Goal: Task Accomplishment & Management: Complete application form

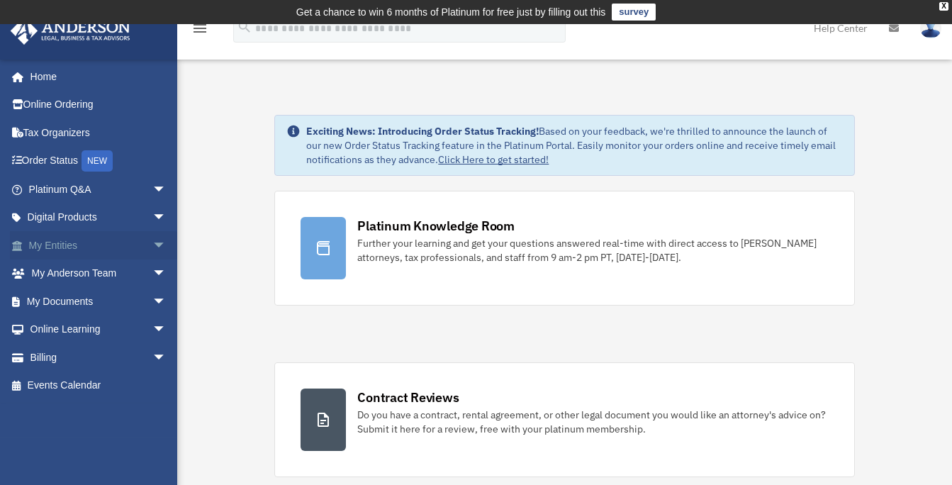
click at [152, 243] on span "arrow_drop_down" at bounding box center [166, 245] width 28 height 29
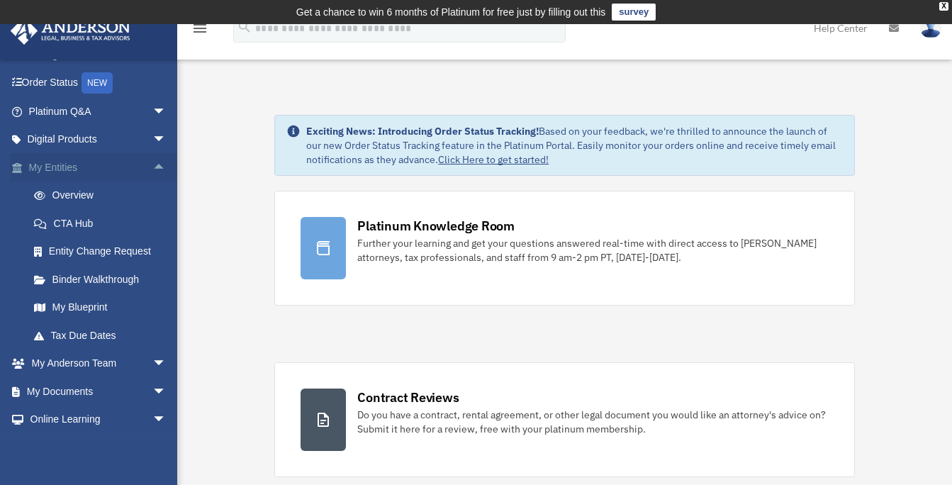
scroll to position [79, 0]
click at [143, 251] on link "Entity Change Request" at bounding box center [104, 250] width 168 height 28
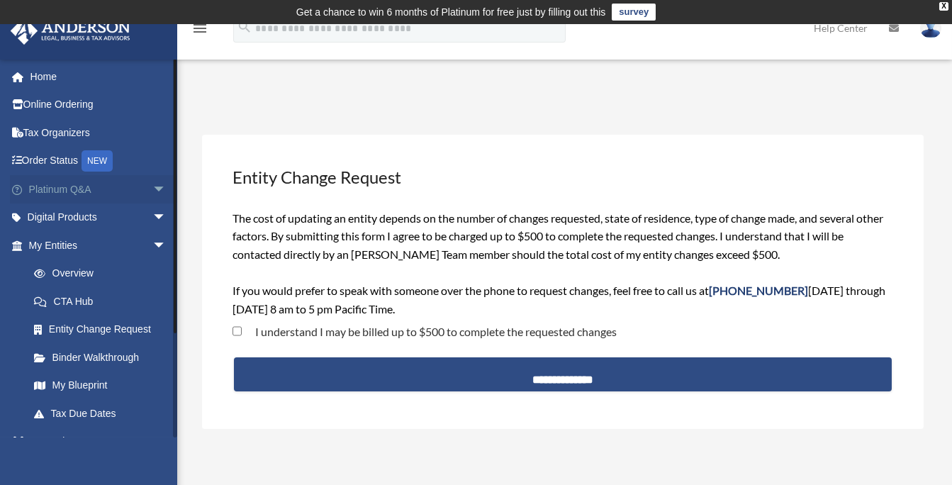
click at [152, 188] on span "arrow_drop_down" at bounding box center [166, 189] width 28 height 29
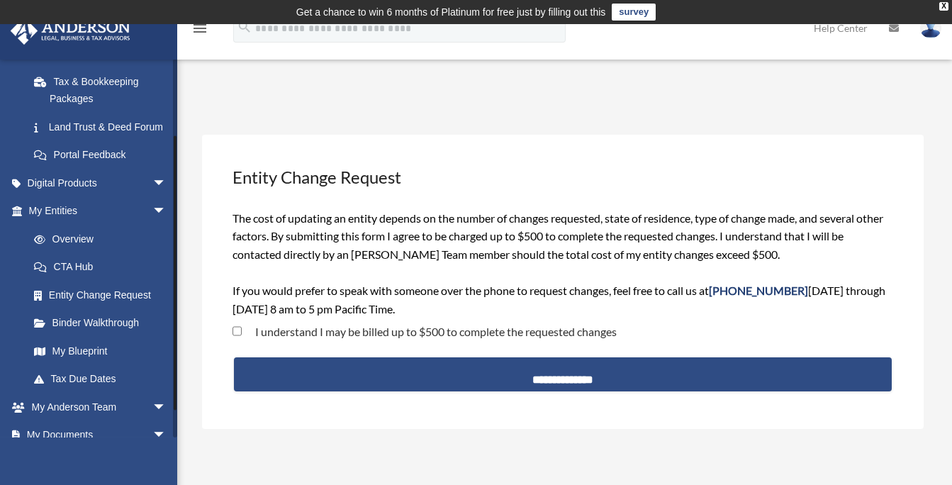
scroll to position [323, 0]
click at [152, 189] on span "arrow_drop_down" at bounding box center [166, 181] width 28 height 29
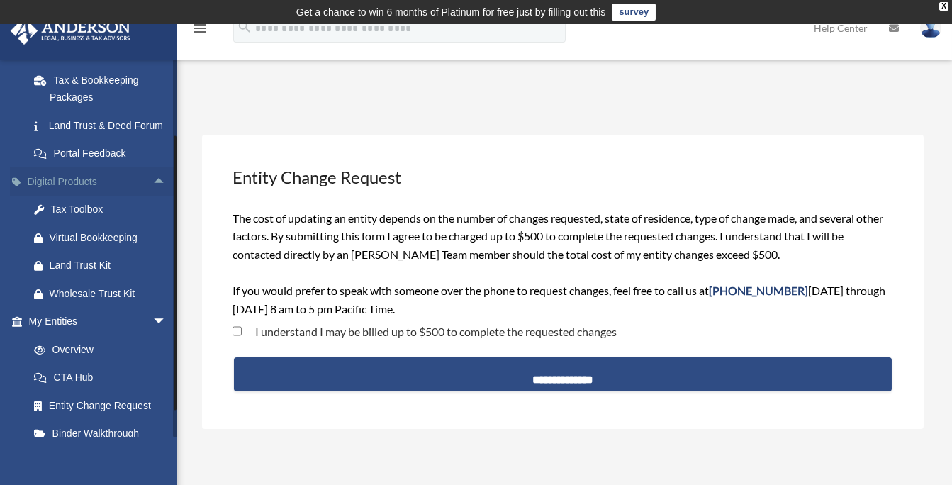
click at [152, 187] on span "arrow_drop_up" at bounding box center [166, 181] width 28 height 29
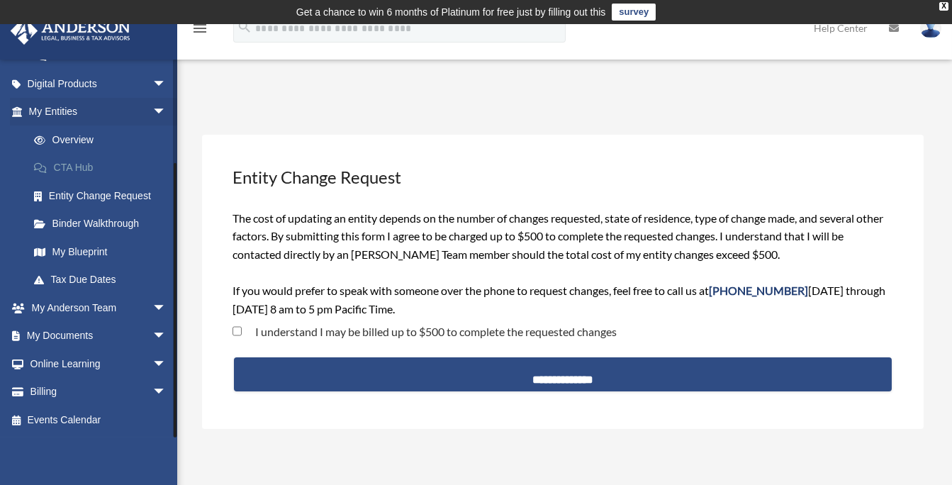
scroll to position [437, 0]
click at [152, 334] on span "arrow_drop_down" at bounding box center [166, 336] width 28 height 29
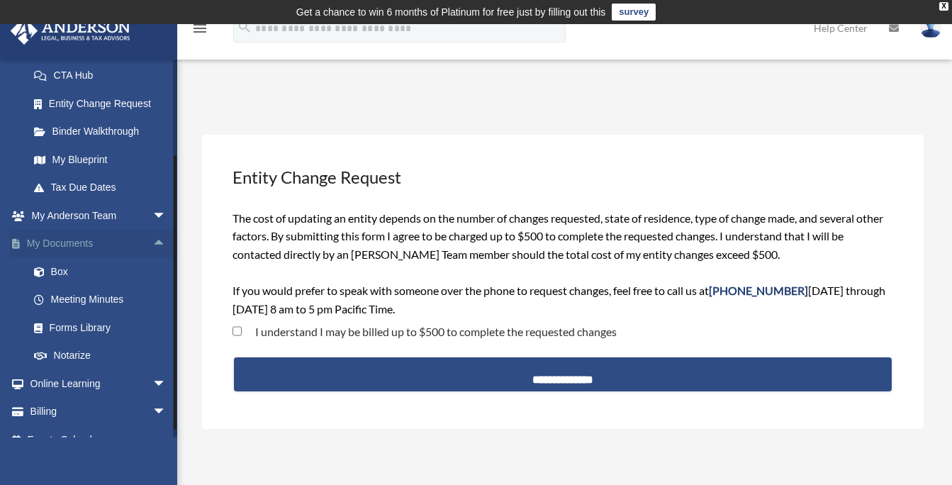
scroll to position [506, 0]
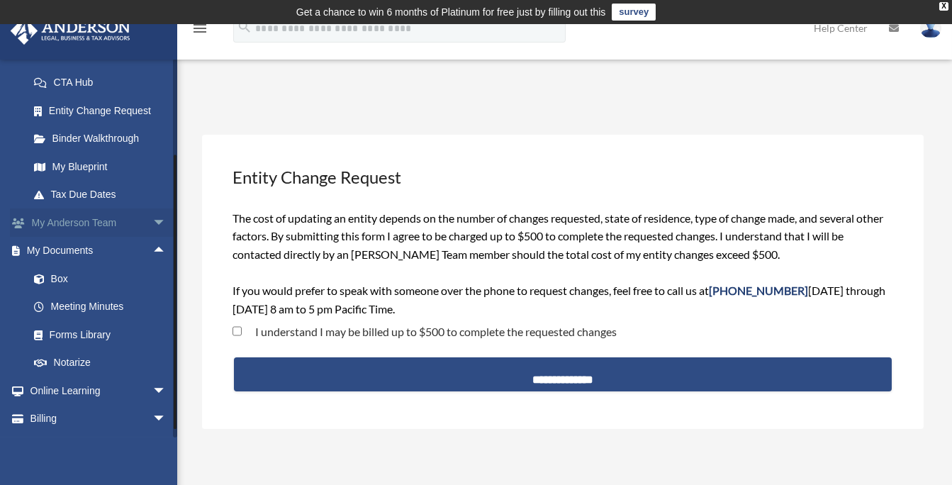
click at [152, 237] on span "arrow_drop_down" at bounding box center [166, 222] width 28 height 29
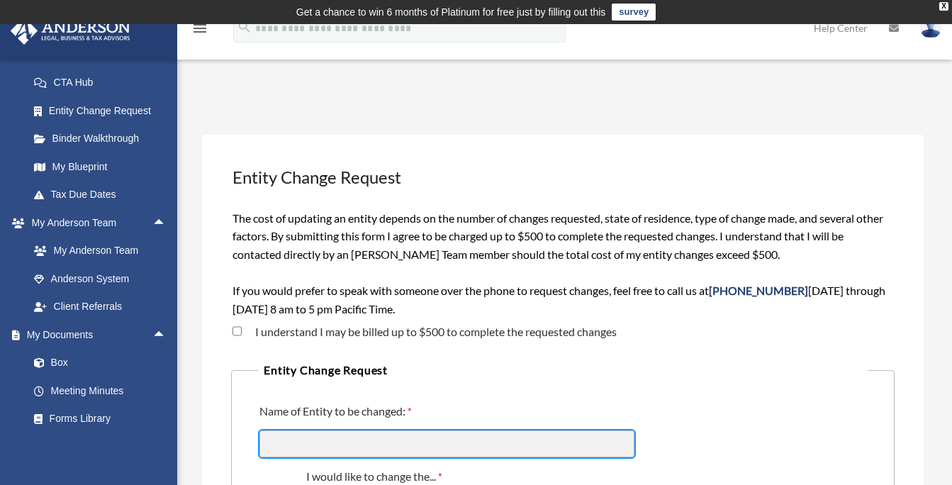
click at [389, 435] on input "Name of Entity to be changed:" at bounding box center [447, 443] width 375 height 27
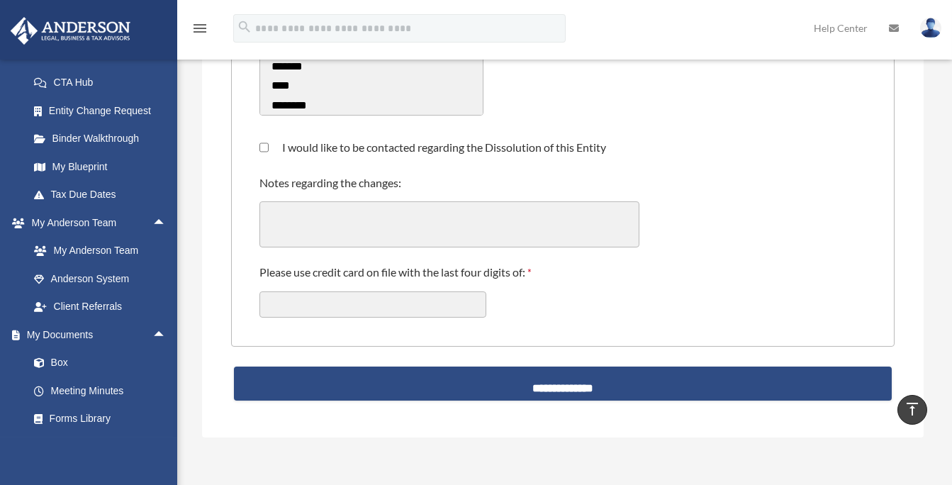
scroll to position [459, 0]
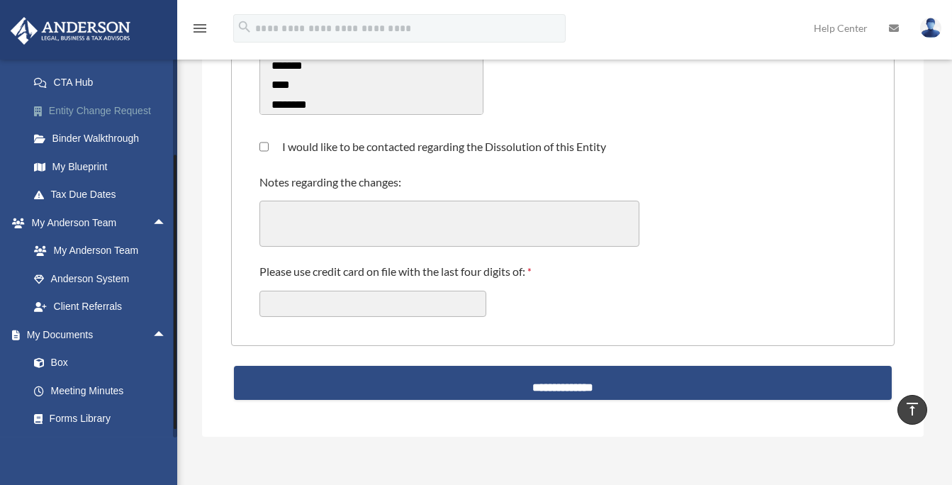
click at [128, 125] on link "Entity Change Request" at bounding box center [104, 110] width 168 height 28
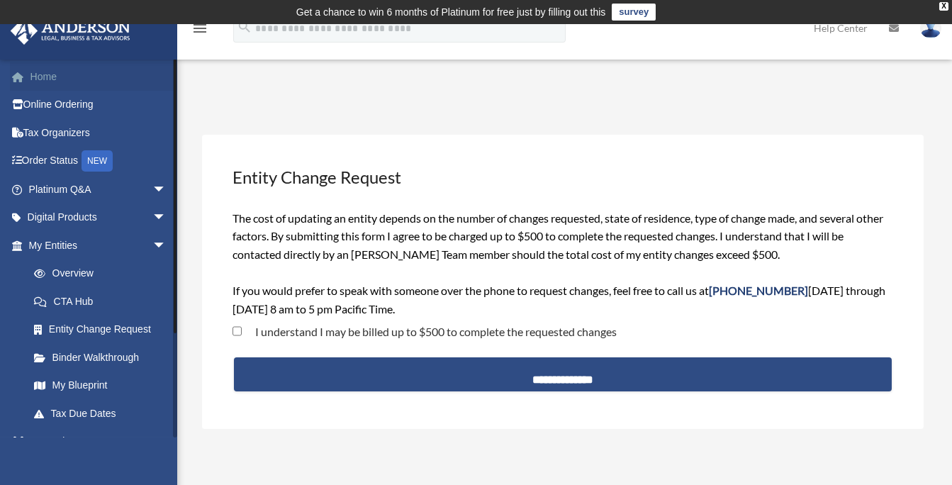
click at [56, 77] on link "Home" at bounding box center [99, 76] width 178 height 28
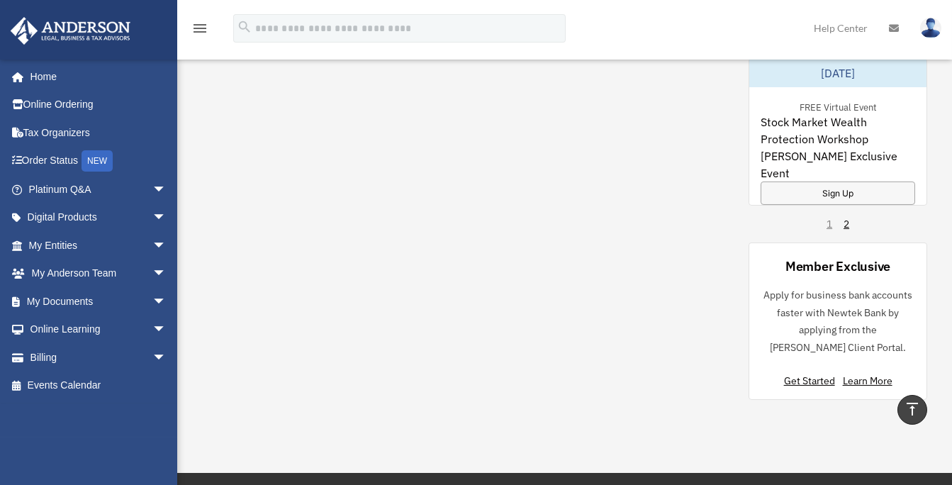
scroll to position [1313, 0]
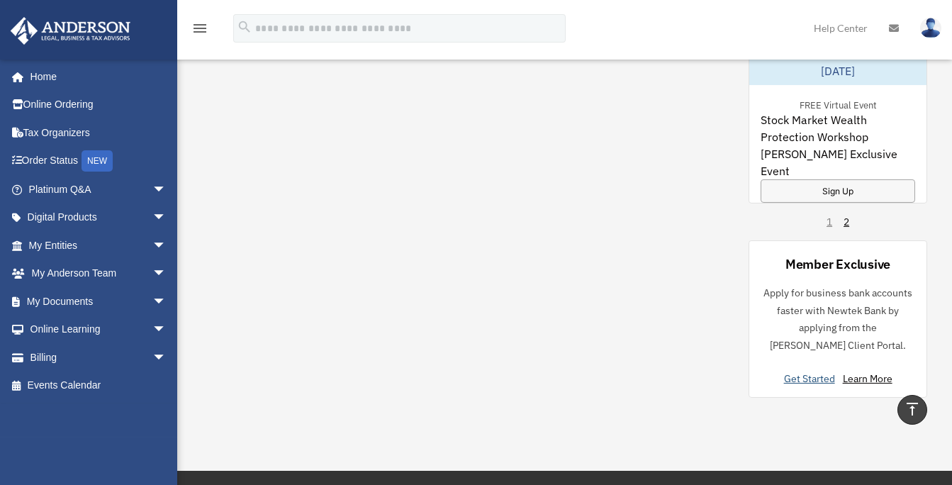
click at [815, 374] on link "Get Started" at bounding box center [812, 378] width 57 height 13
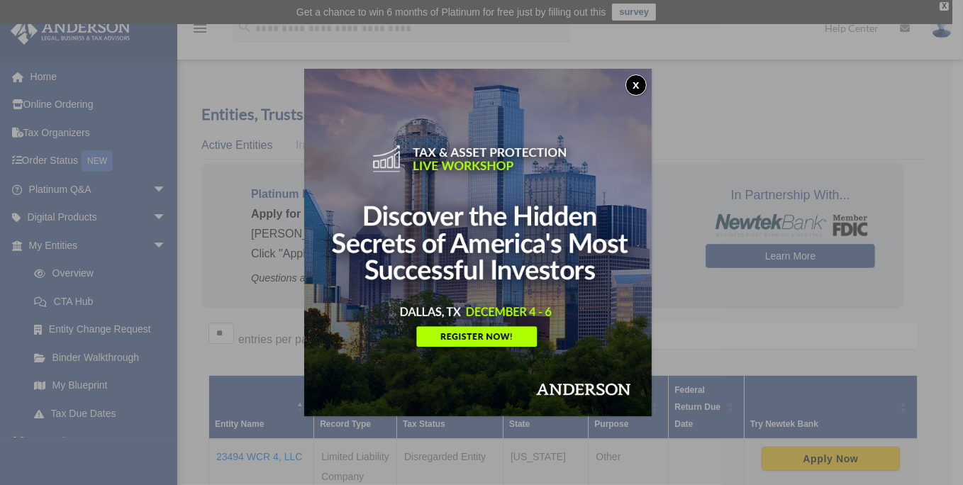
click at [642, 79] on button "x" at bounding box center [635, 84] width 21 height 21
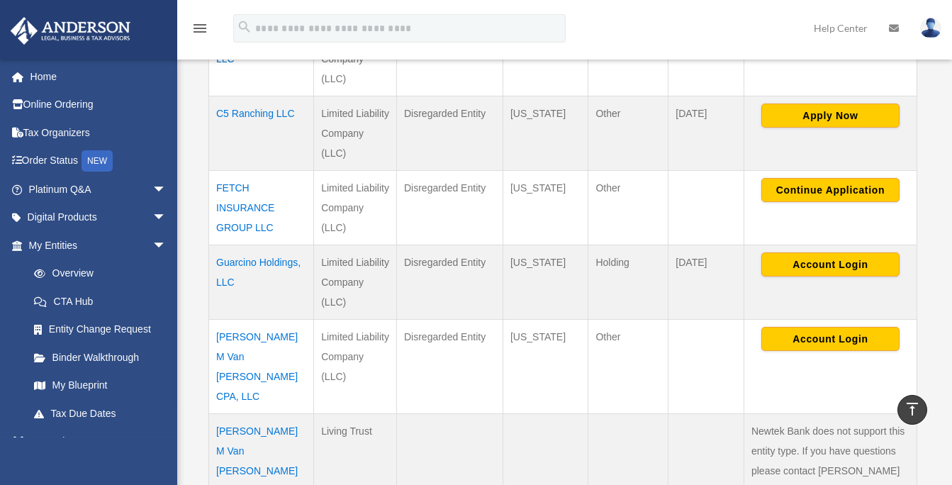
scroll to position [642, 0]
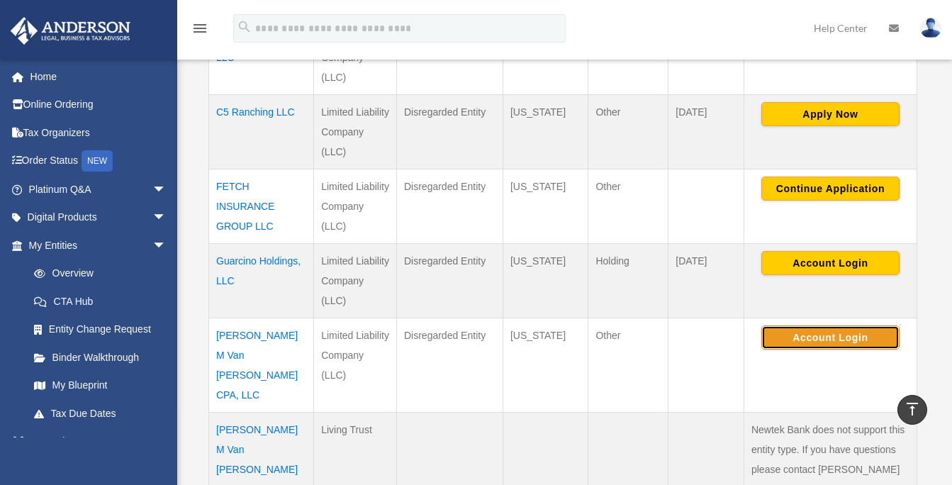
click at [867, 335] on button "Account Login" at bounding box center [831, 338] width 138 height 24
